Goal: Information Seeking & Learning: Learn about a topic

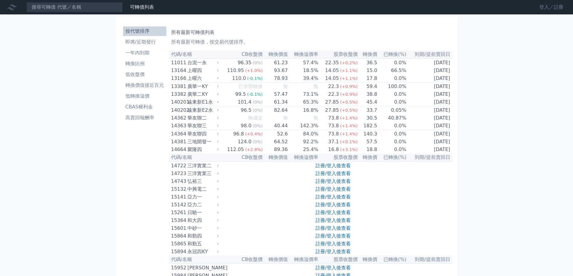
click at [534, 12] on link "登入／註冊" at bounding box center [551, 7] width 34 height 10
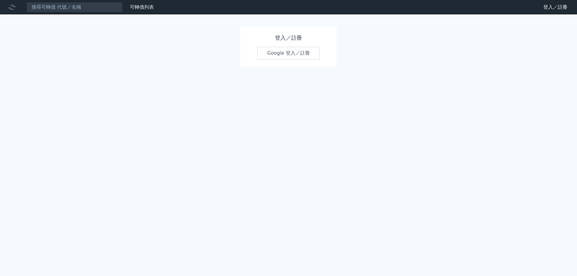
click at [279, 60] on link "Google 登入／註冊" at bounding box center [288, 53] width 63 height 13
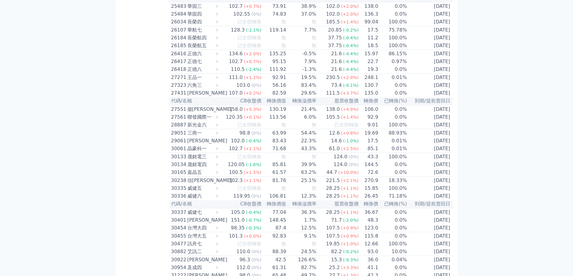
scroll to position [3016, 0]
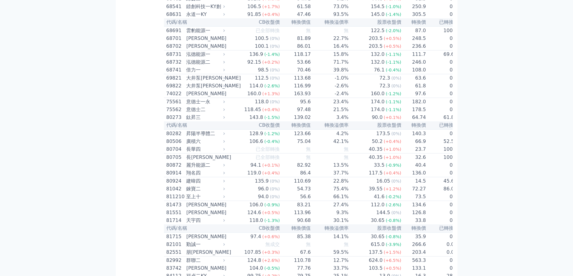
scroll to position [3196, 0]
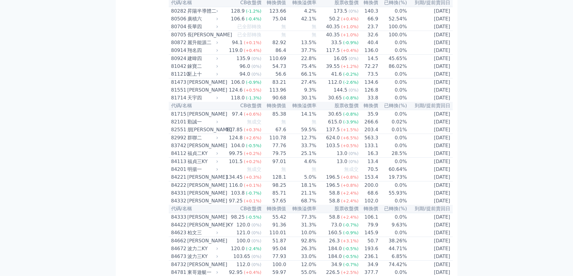
scroll to position [3076, 0]
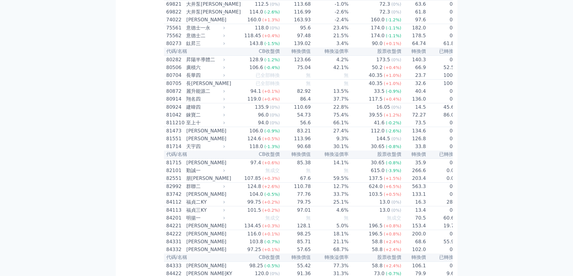
scroll to position [3106, 0]
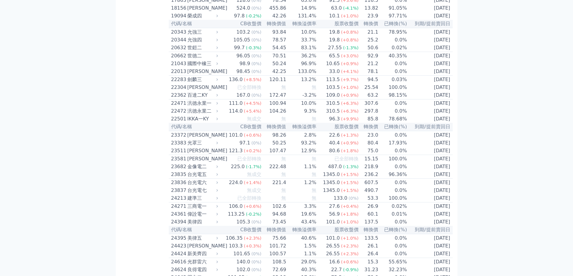
scroll to position [130, 0]
